Goal: Transaction & Acquisition: Purchase product/service

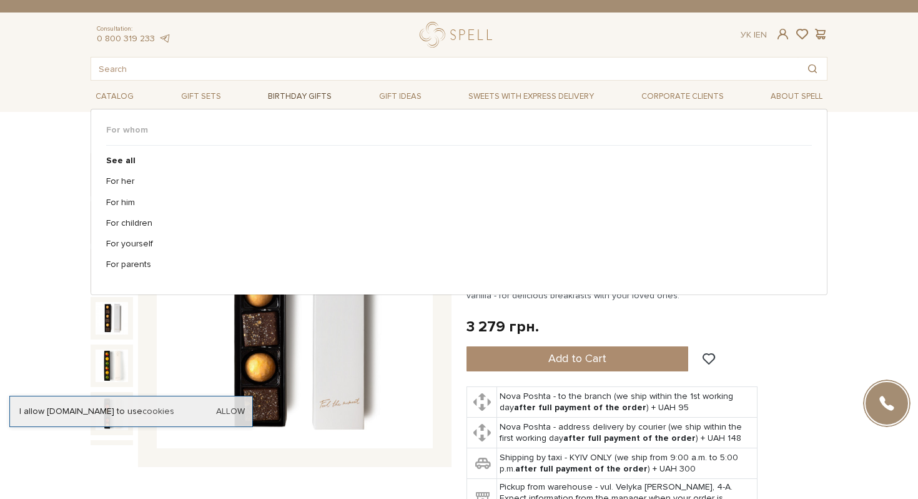
click at [293, 96] on span "Birthday gifts" at bounding box center [300, 96] width 74 height 19
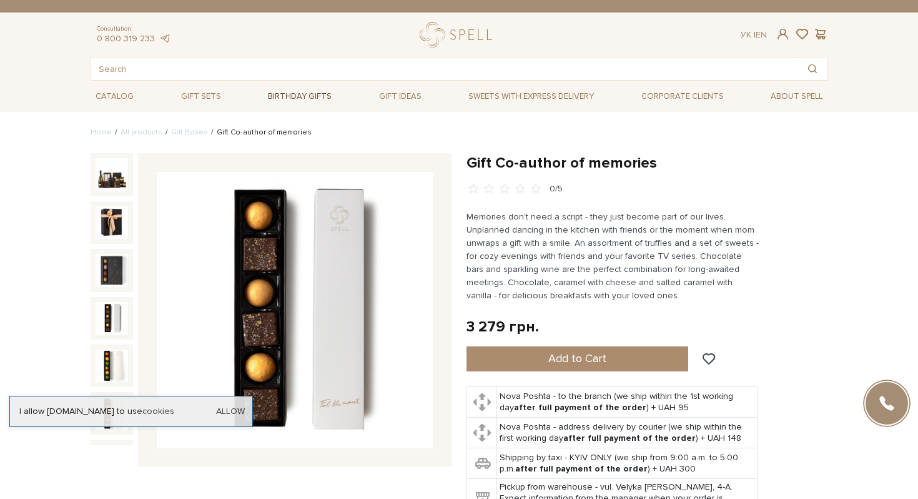
click at [293, 96] on span "Birthday gifts" at bounding box center [300, 96] width 74 height 19
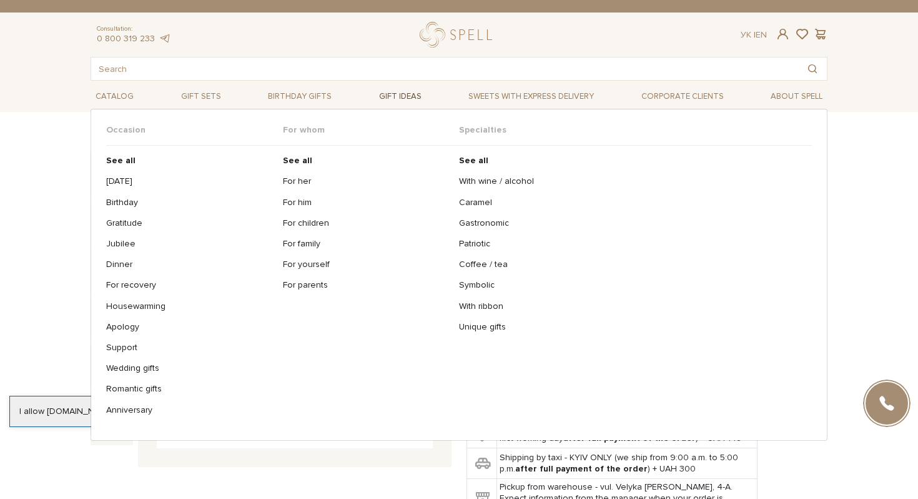
click at [398, 95] on span "Gift ideas" at bounding box center [400, 96] width 52 height 19
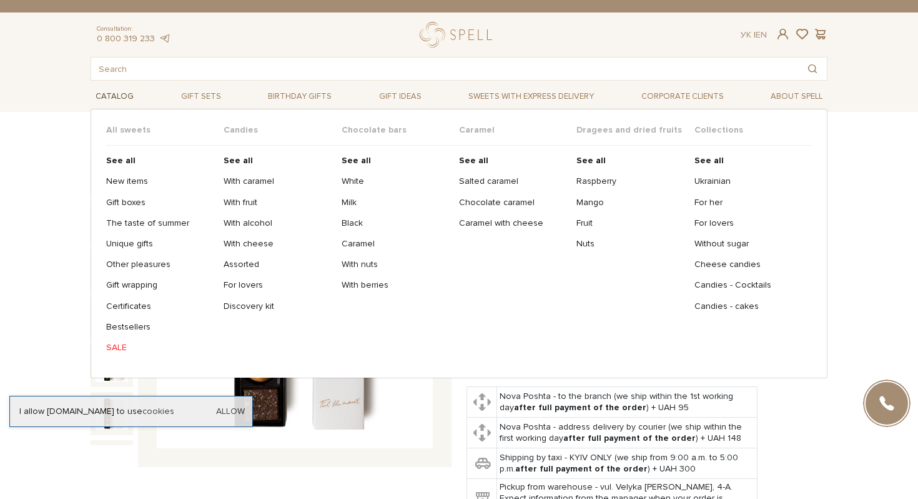
click at [117, 95] on span "Catalog" at bounding box center [115, 96] width 48 height 19
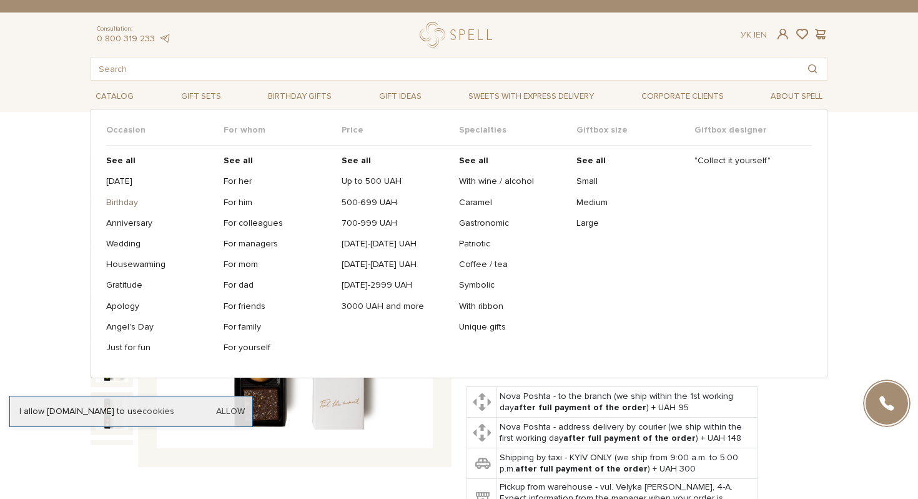
click at [132, 204] on link "Birthday" at bounding box center [160, 202] width 108 height 11
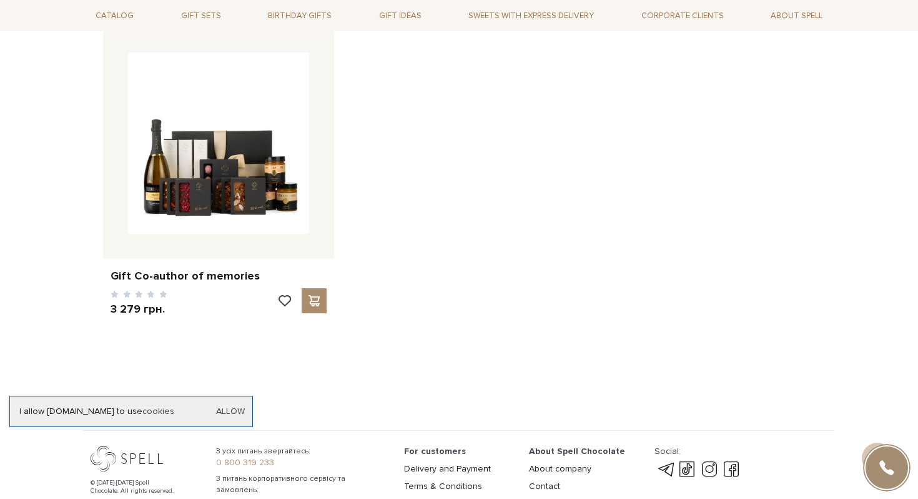
scroll to position [1980, 0]
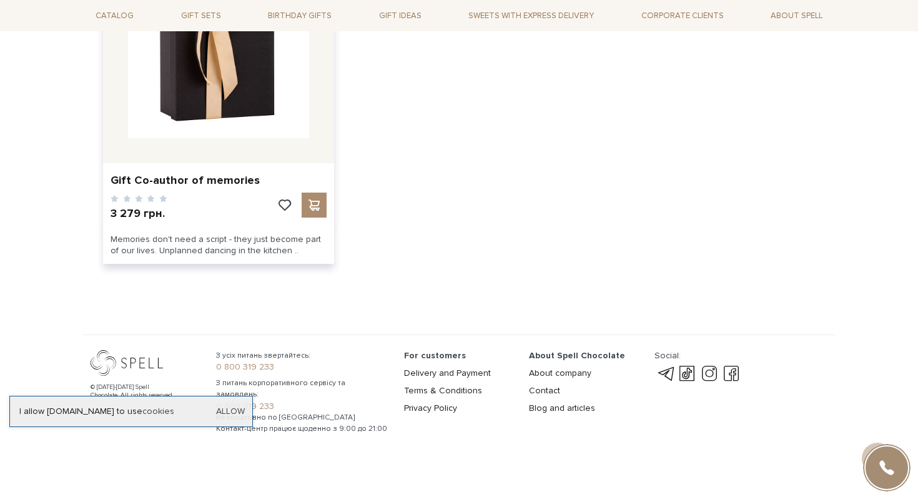
click at [285, 91] on img at bounding box center [218, 47] width 181 height 181
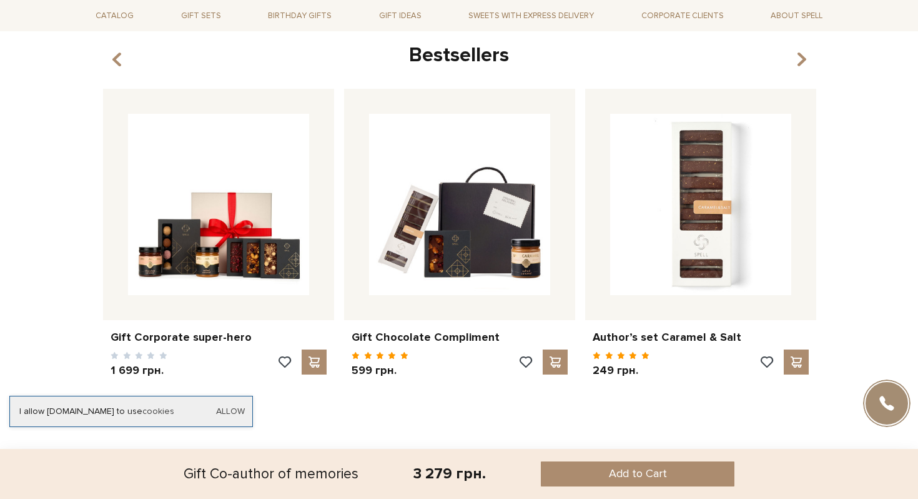
scroll to position [1264, 0]
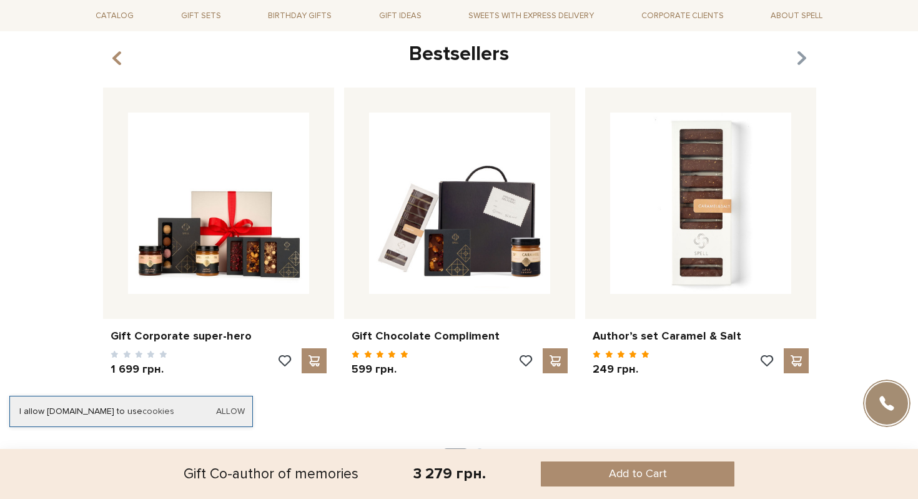
click at [805, 56] on icon "button" at bounding box center [802, 57] width 11 height 21
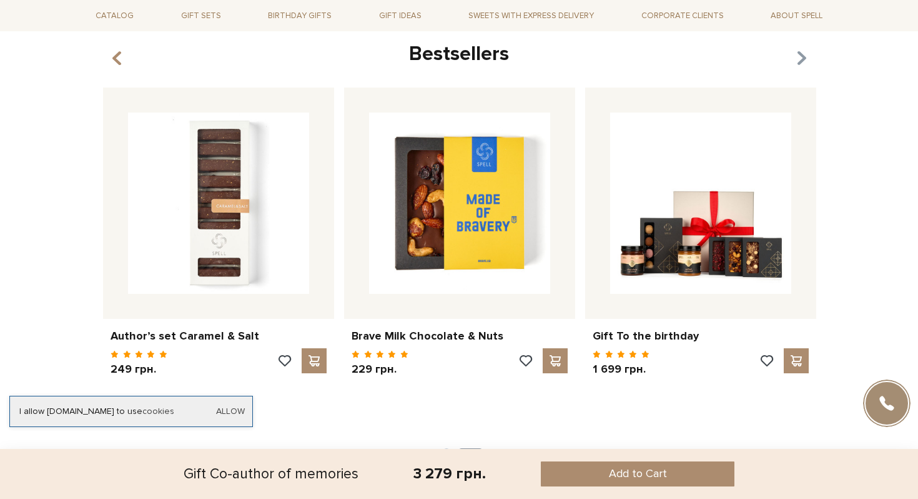
click at [805, 56] on icon "button" at bounding box center [802, 57] width 11 height 21
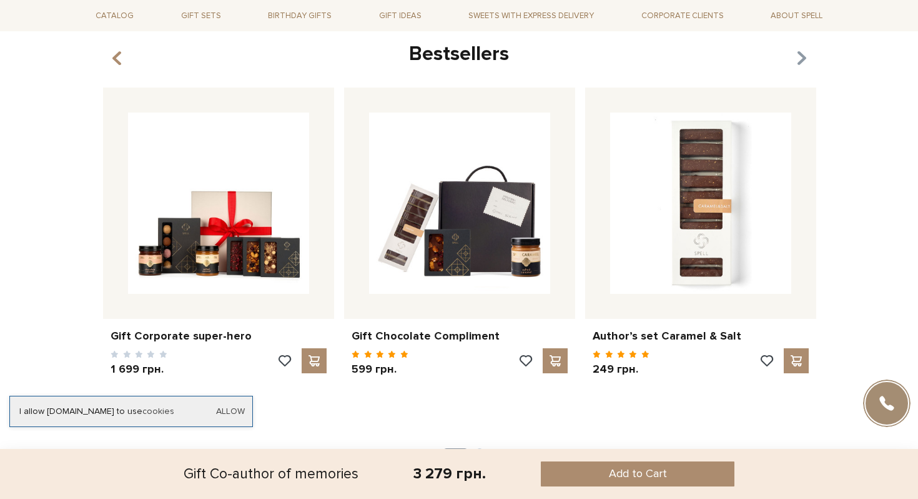
click at [805, 56] on icon "button" at bounding box center [802, 57] width 11 height 21
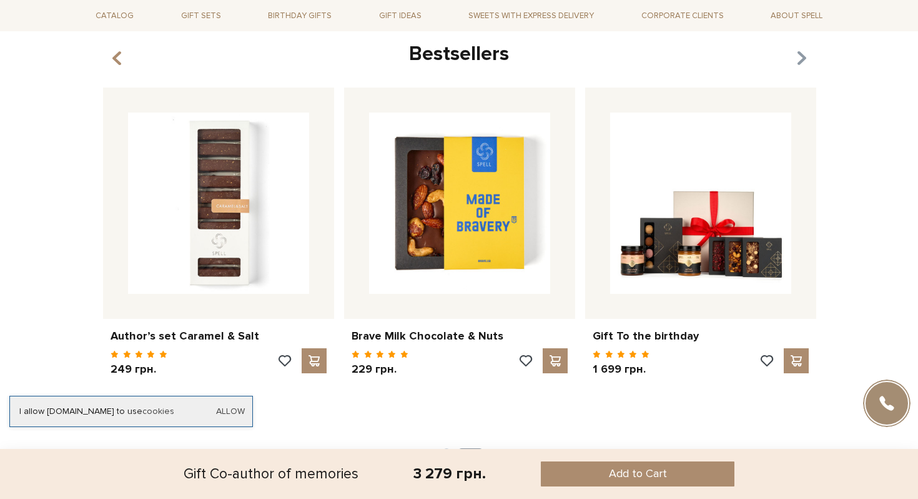
click at [805, 57] on icon "button" at bounding box center [802, 57] width 11 height 21
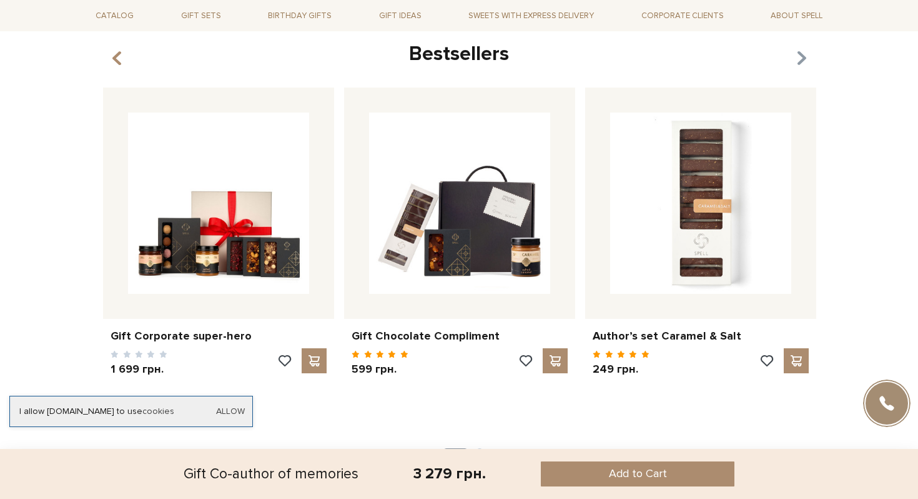
click at [805, 57] on icon "button" at bounding box center [802, 57] width 11 height 21
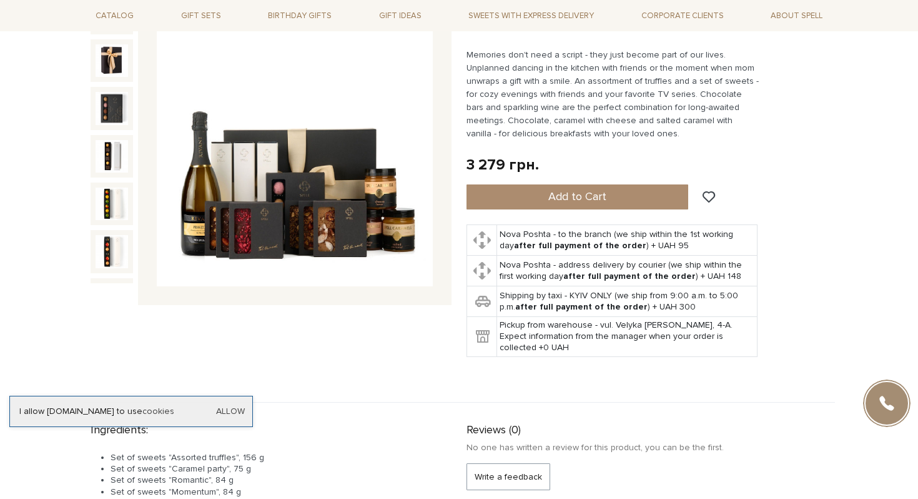
scroll to position [0, 0]
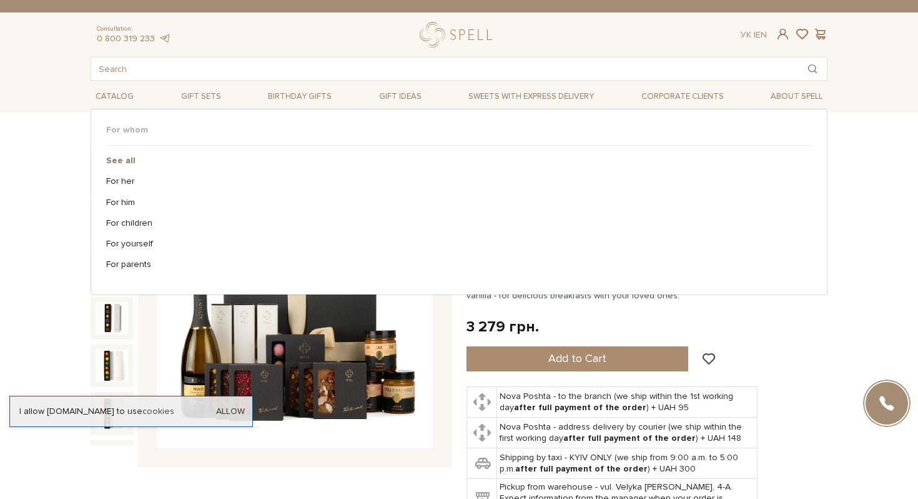
click at [128, 155] on b "See all" at bounding box center [120, 160] width 29 height 11
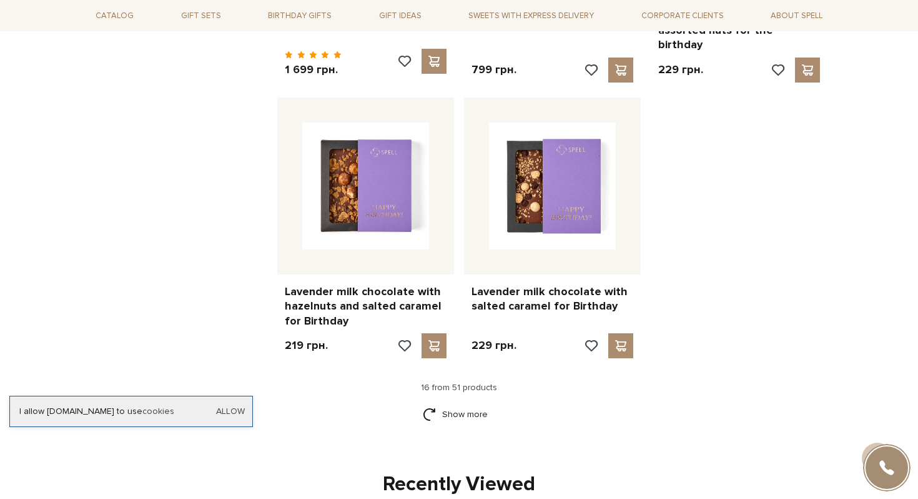
scroll to position [1467, 0]
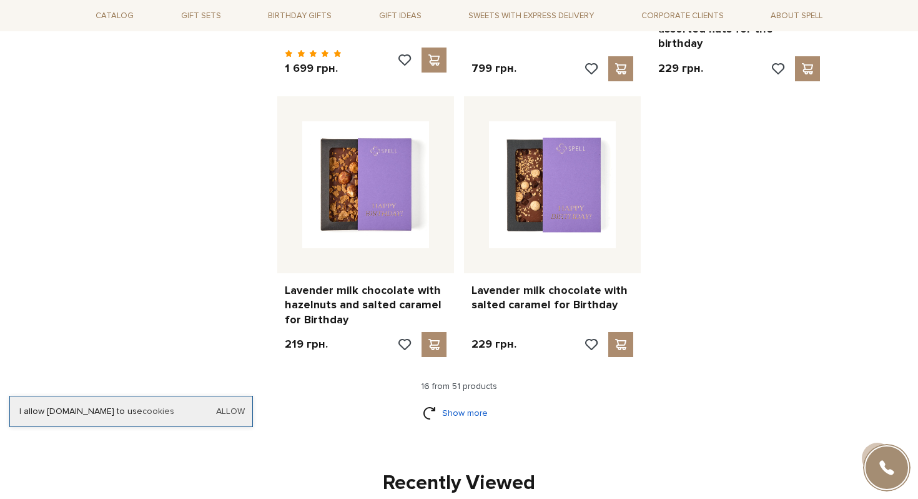
click at [469, 402] on link "Show more" at bounding box center [459, 413] width 73 height 22
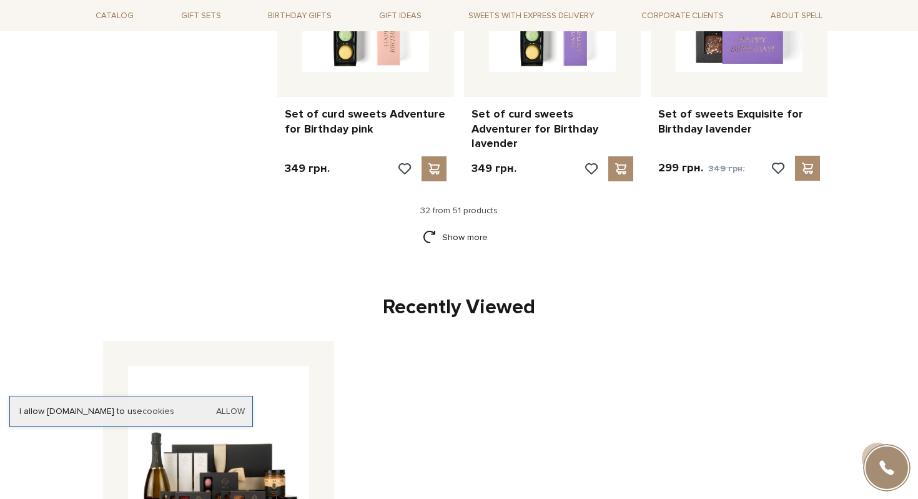
scroll to position [3002, 0]
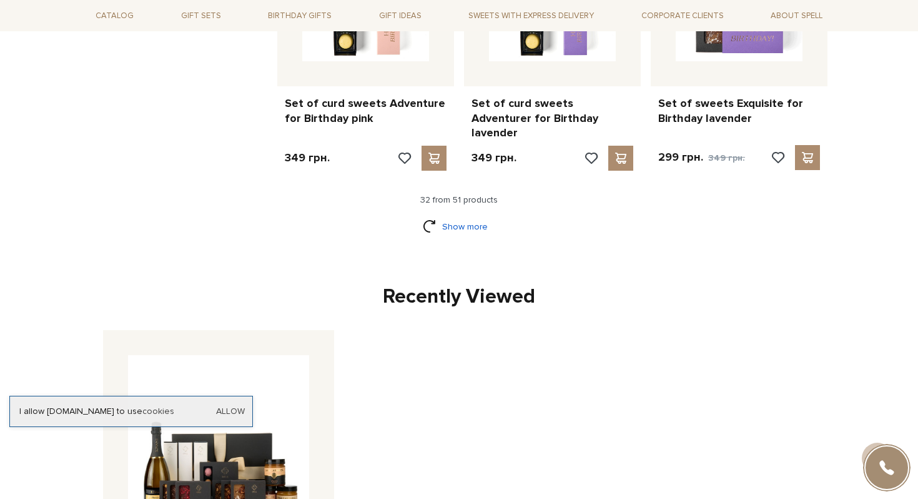
click at [467, 216] on link "Show more" at bounding box center [459, 227] width 73 height 22
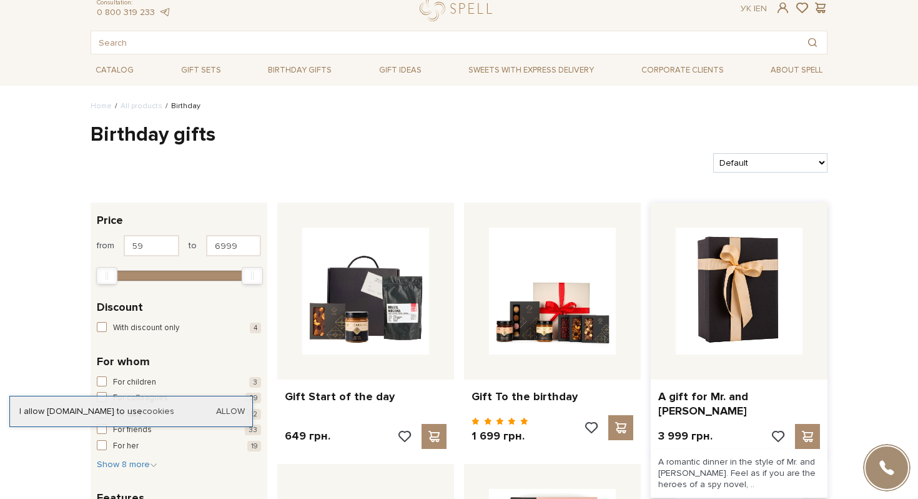
scroll to position [31, 0]
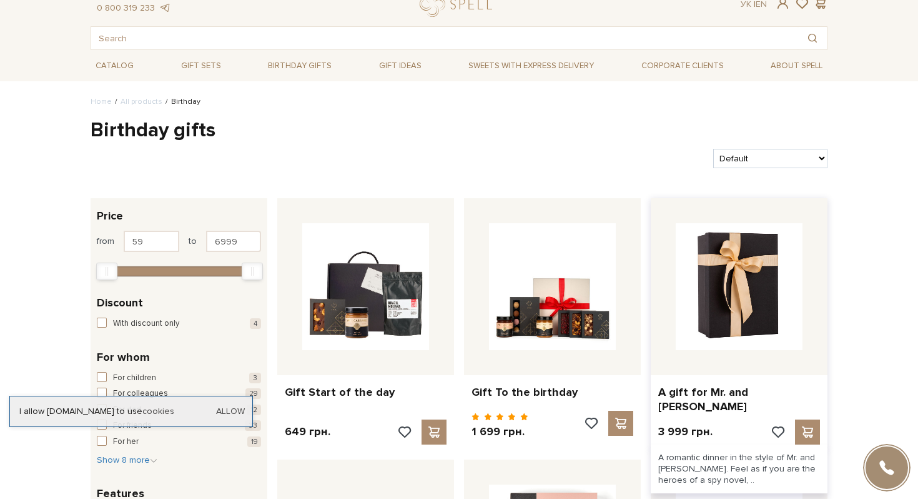
click at [728, 295] on img at bounding box center [739, 286] width 127 height 127
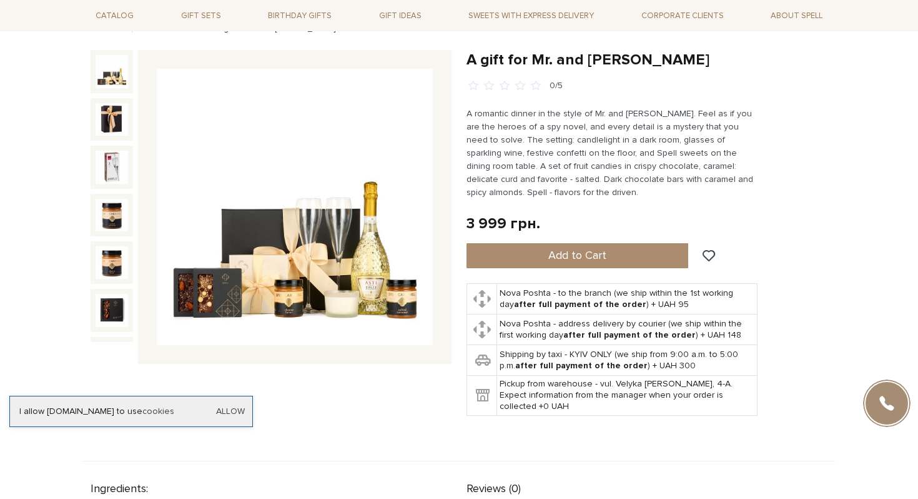
scroll to position [104, 0]
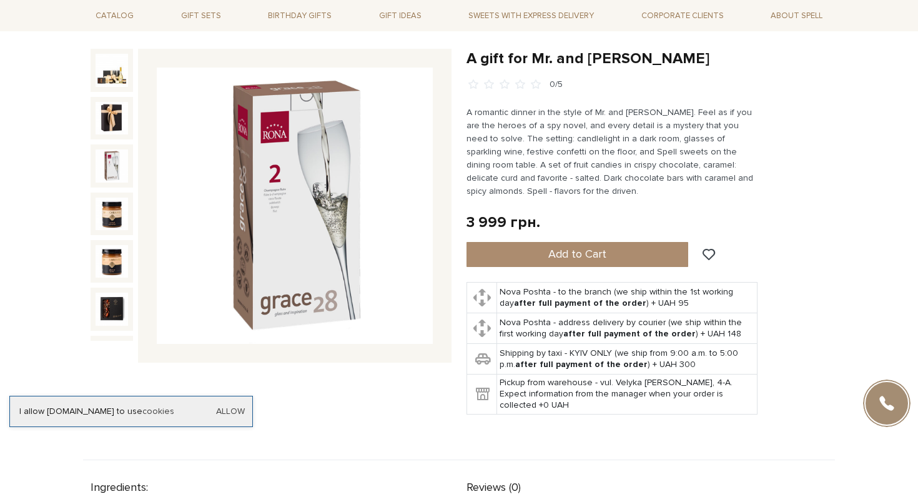
click at [118, 156] on img at bounding box center [112, 165] width 32 height 32
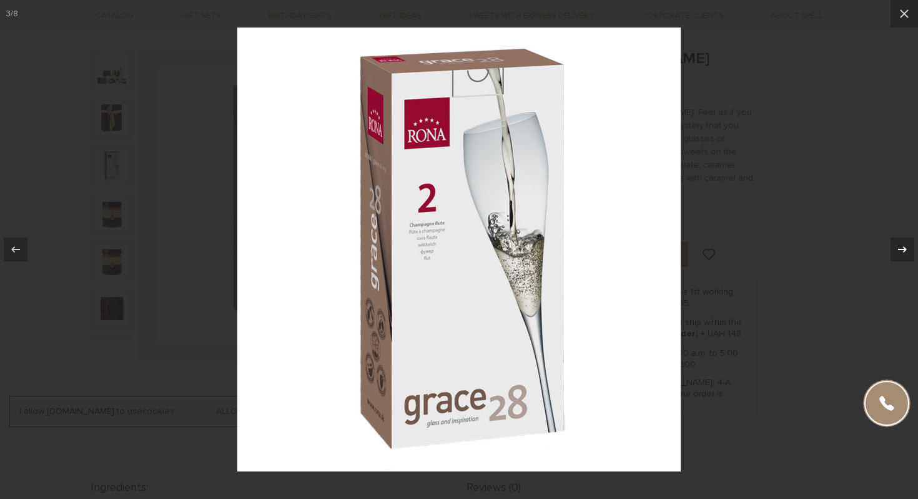
click at [903, 249] on icon at bounding box center [902, 249] width 9 height 6
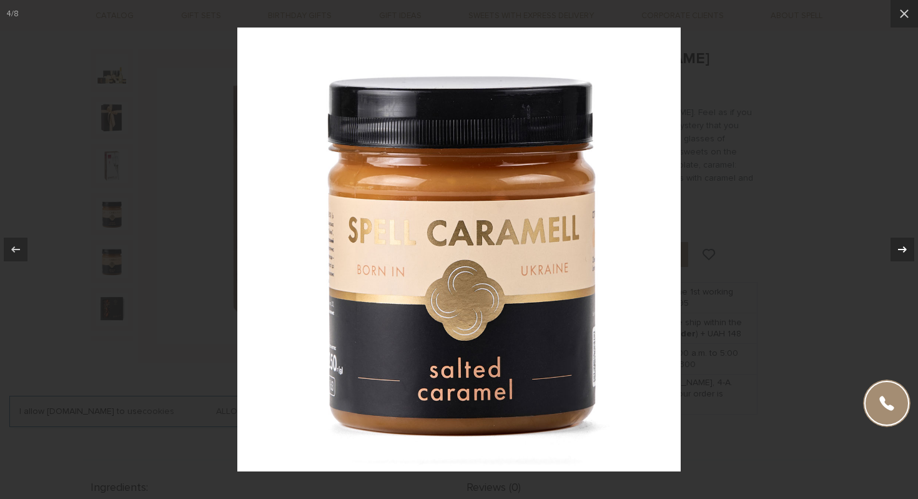
click at [905, 251] on icon at bounding box center [902, 249] width 9 height 6
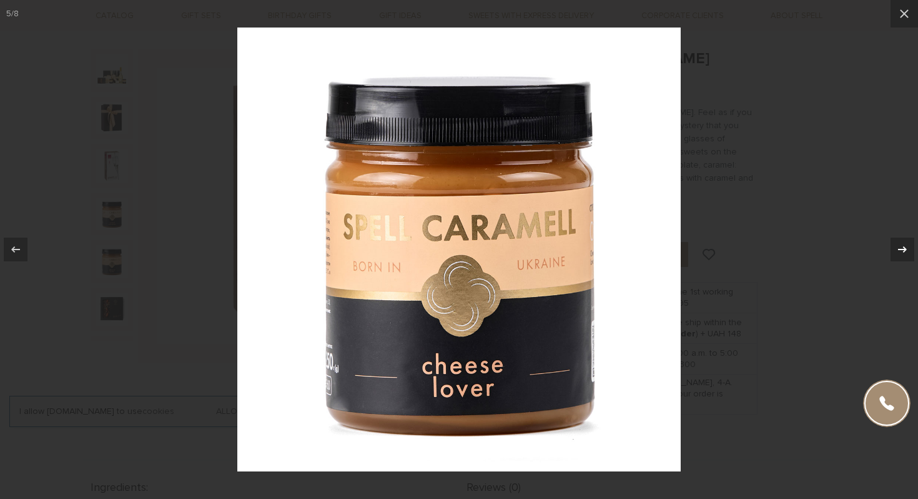
click at [905, 251] on icon at bounding box center [902, 249] width 9 height 6
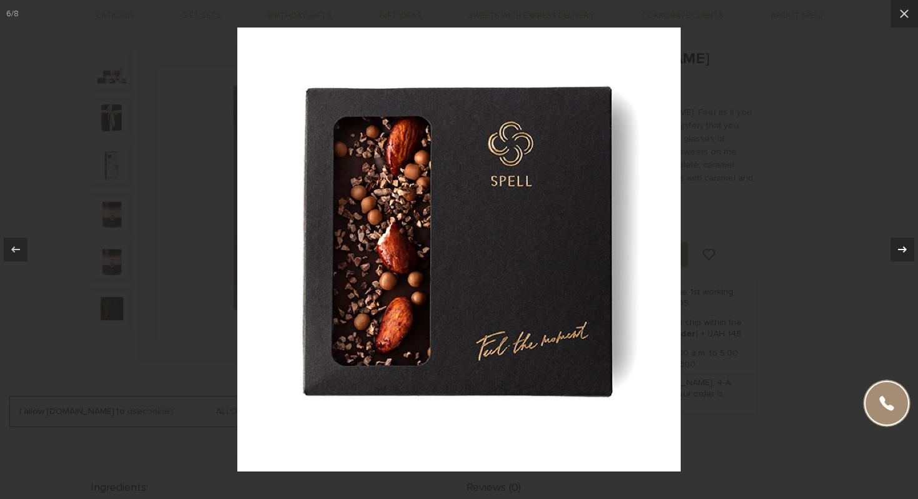
click at [905, 251] on icon at bounding box center [902, 249] width 15 height 15
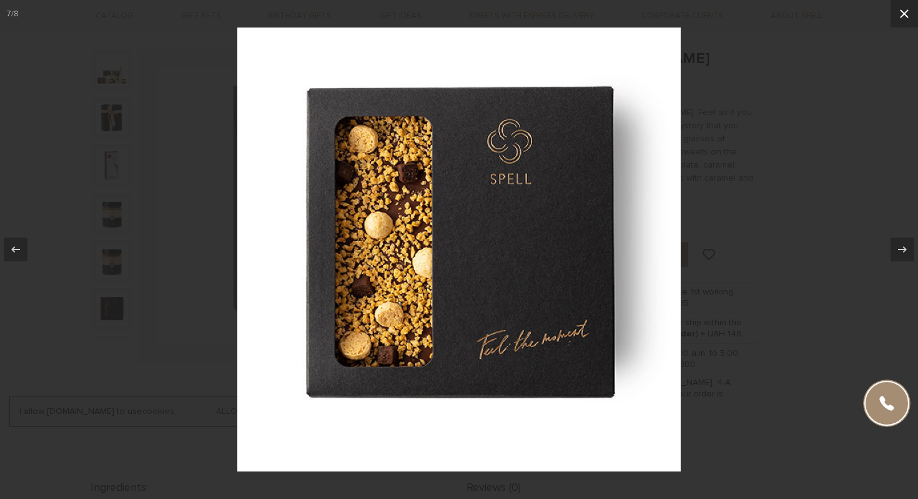
click at [906, 10] on icon at bounding box center [904, 13] width 15 height 15
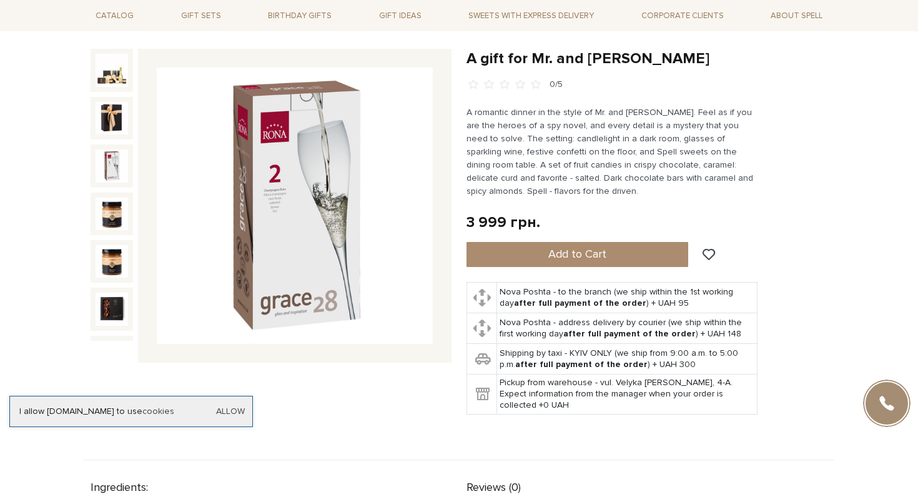
scroll to position [32, 0]
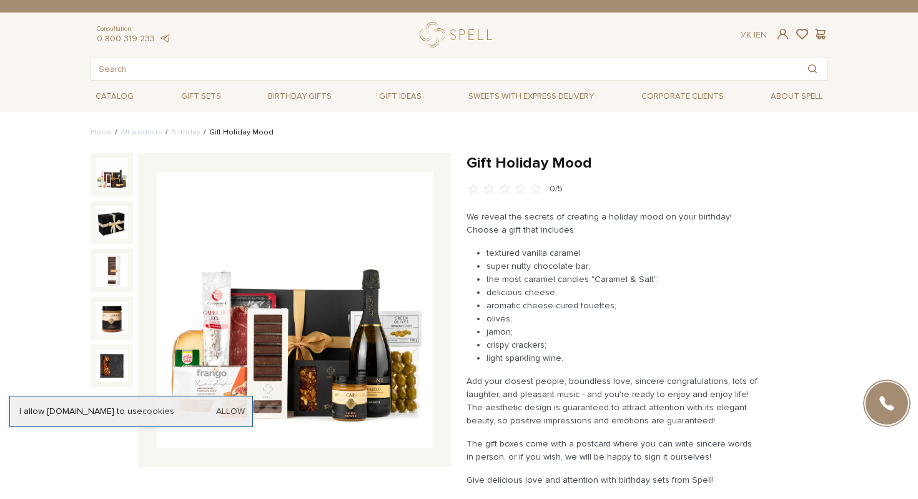
click at [237, 403] on div "I allow [DOMAIN_NAME] to use cookies Allow" at bounding box center [131, 410] width 244 height 31
click at [238, 405] on link "Allow" at bounding box center [230, 410] width 29 height 11
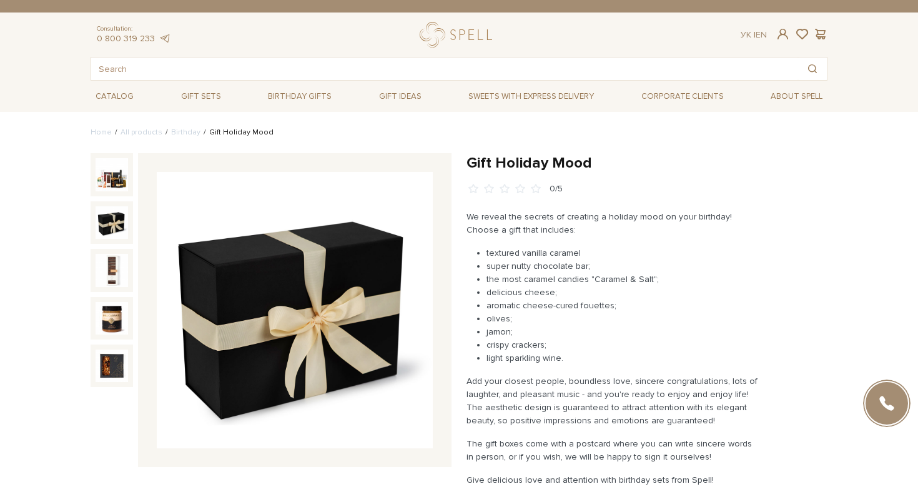
click at [120, 209] on img at bounding box center [112, 222] width 32 height 32
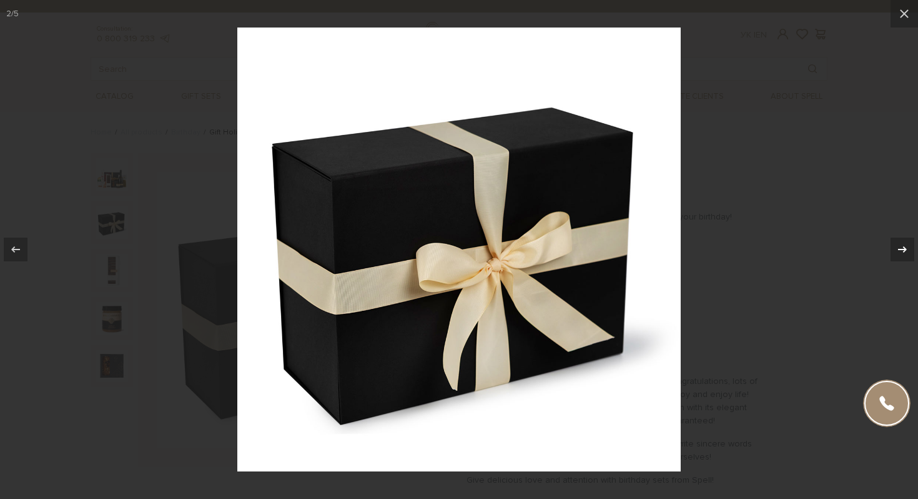
click at [903, 249] on icon at bounding box center [902, 249] width 15 height 15
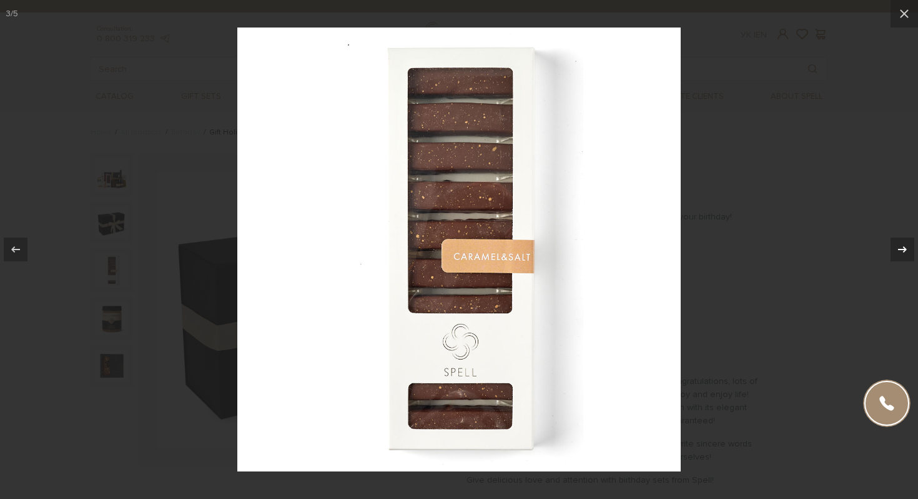
click at [903, 249] on icon at bounding box center [902, 249] width 9 height 6
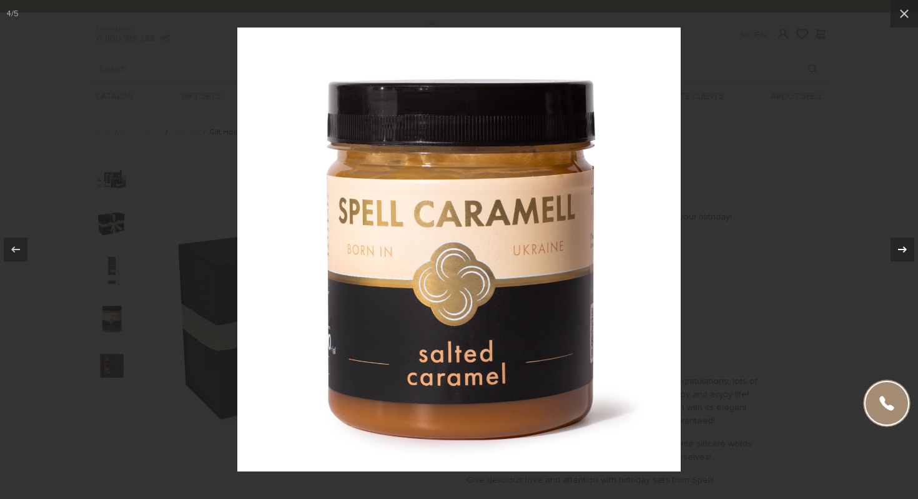
click at [903, 249] on icon at bounding box center [902, 249] width 9 height 6
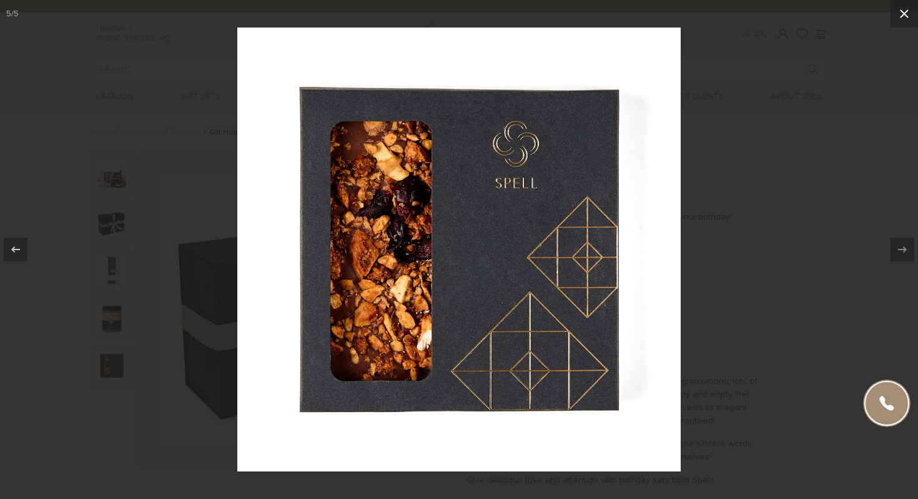
click at [913, 10] on button at bounding box center [904, 13] width 27 height 27
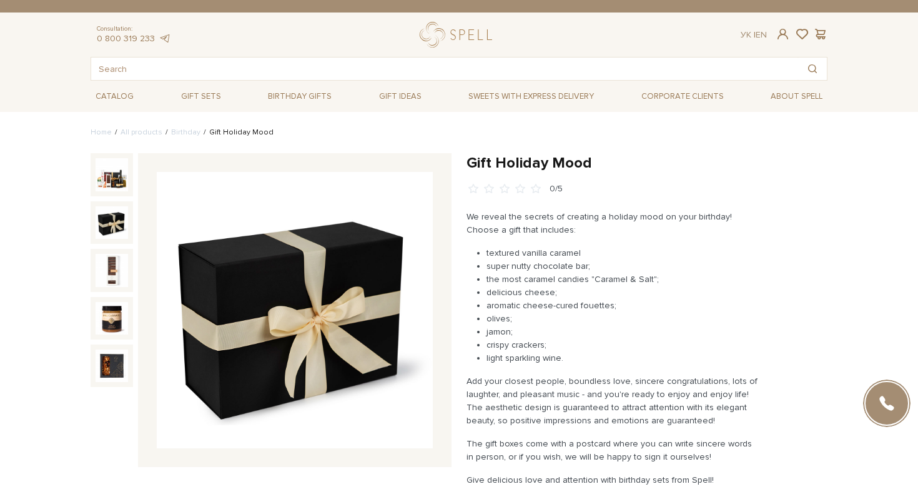
click at [122, 178] on img at bounding box center [112, 174] width 32 height 32
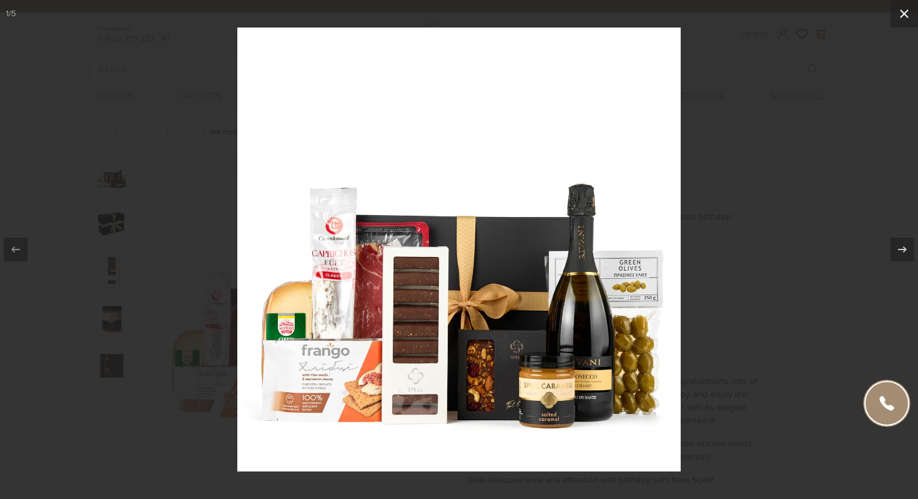
click at [906, 7] on icon at bounding box center [904, 13] width 15 height 15
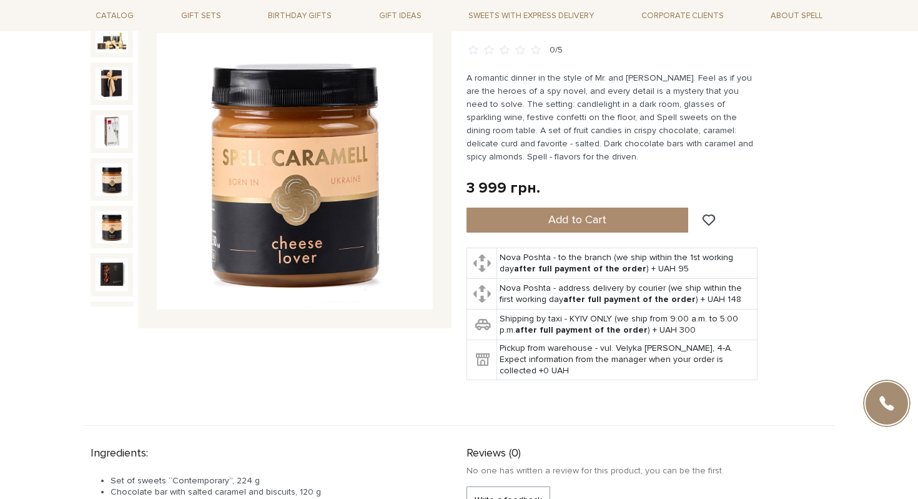
scroll to position [131, 0]
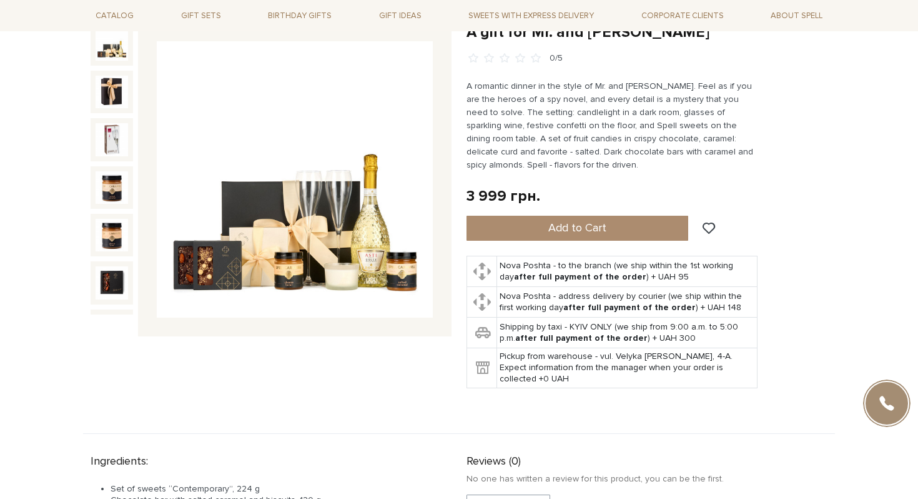
click at [118, 45] on img at bounding box center [112, 43] width 32 height 32
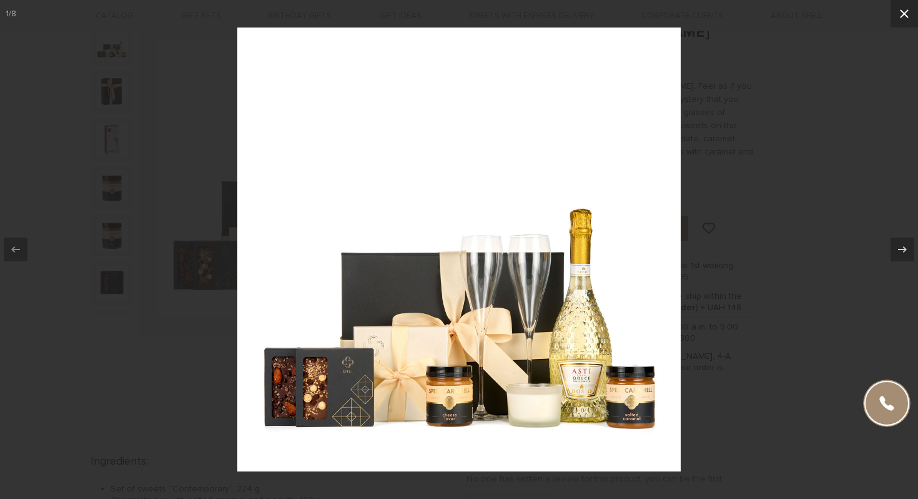
click at [905, 11] on icon at bounding box center [904, 13] width 15 height 15
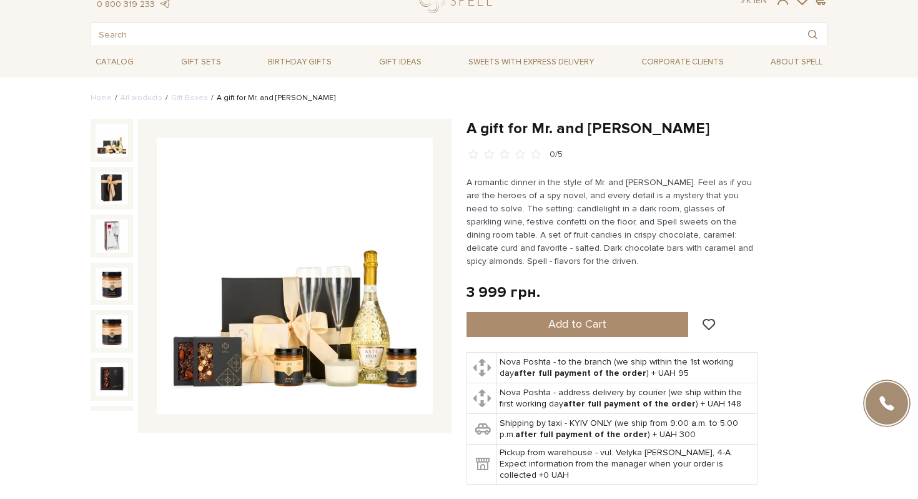
scroll to position [34, 0]
